Goal: Task Accomplishment & Management: Complete application form

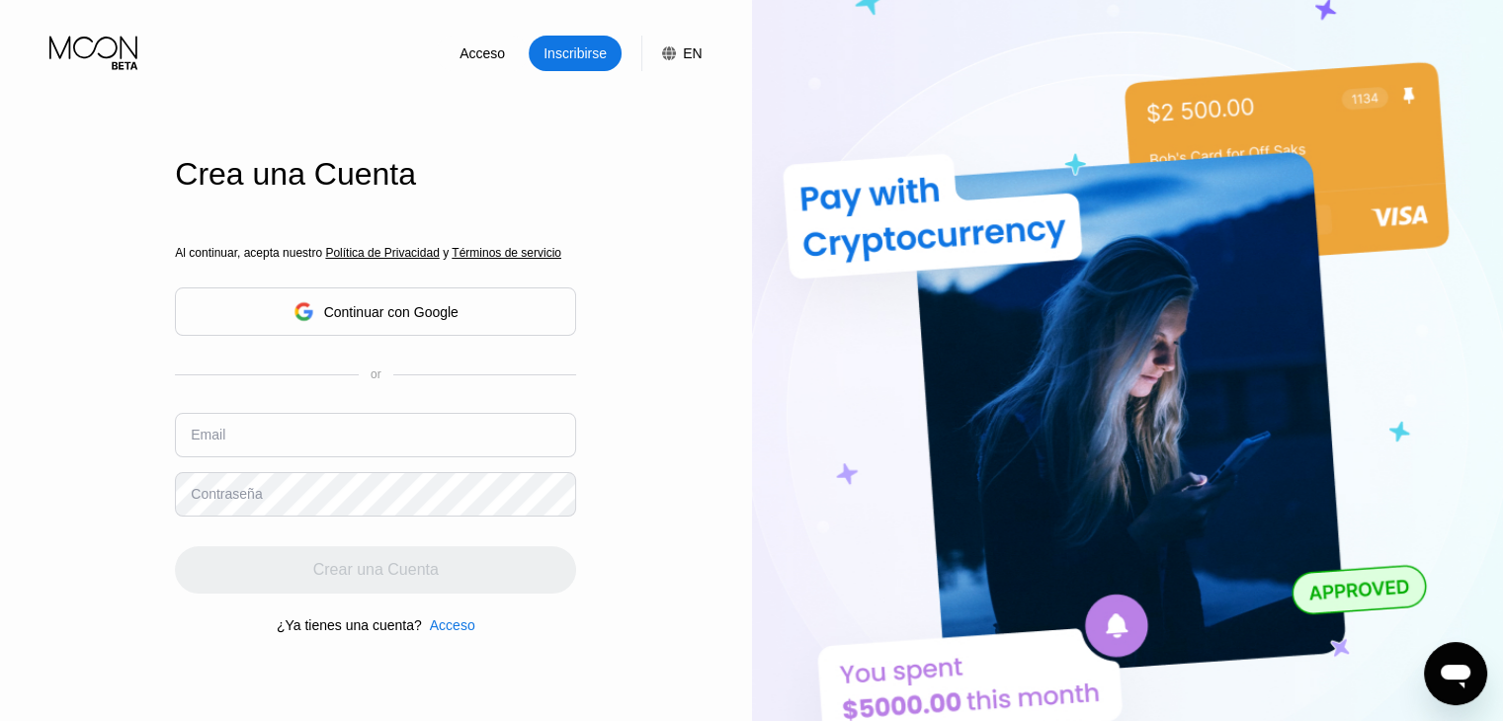
click at [487, 321] on div "Continuar con Google" at bounding box center [375, 311] width 401 height 48
